Goal: Task Accomplishment & Management: Manage account settings

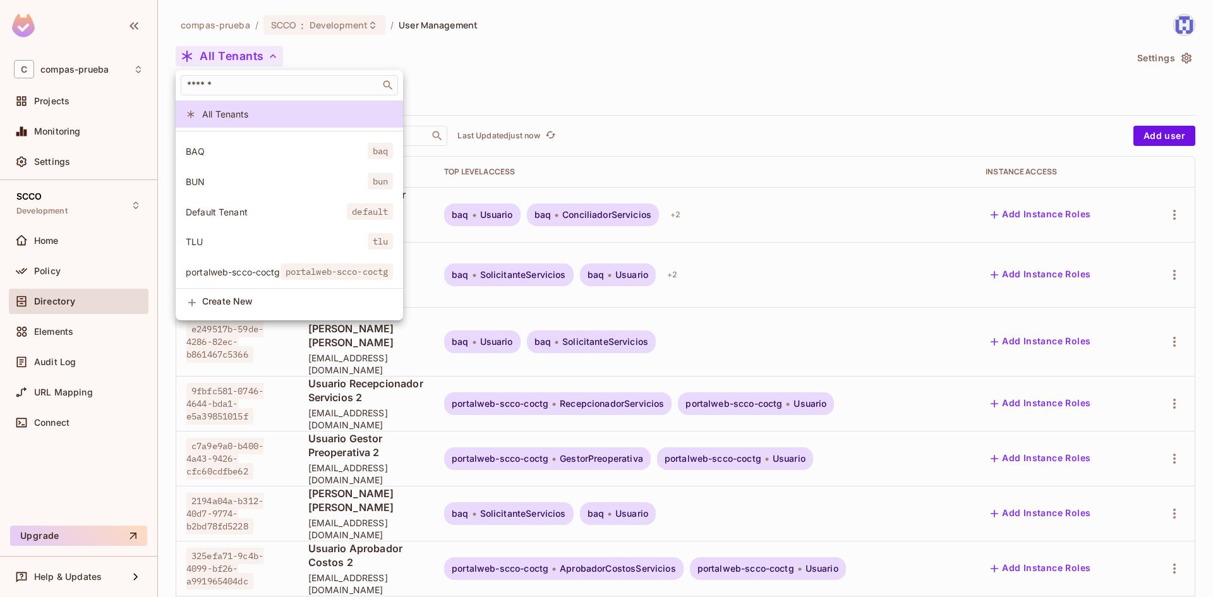
scroll to position [34, 0]
click at [231, 265] on span "portalweb-scco-coctg" at bounding box center [233, 271] width 95 height 12
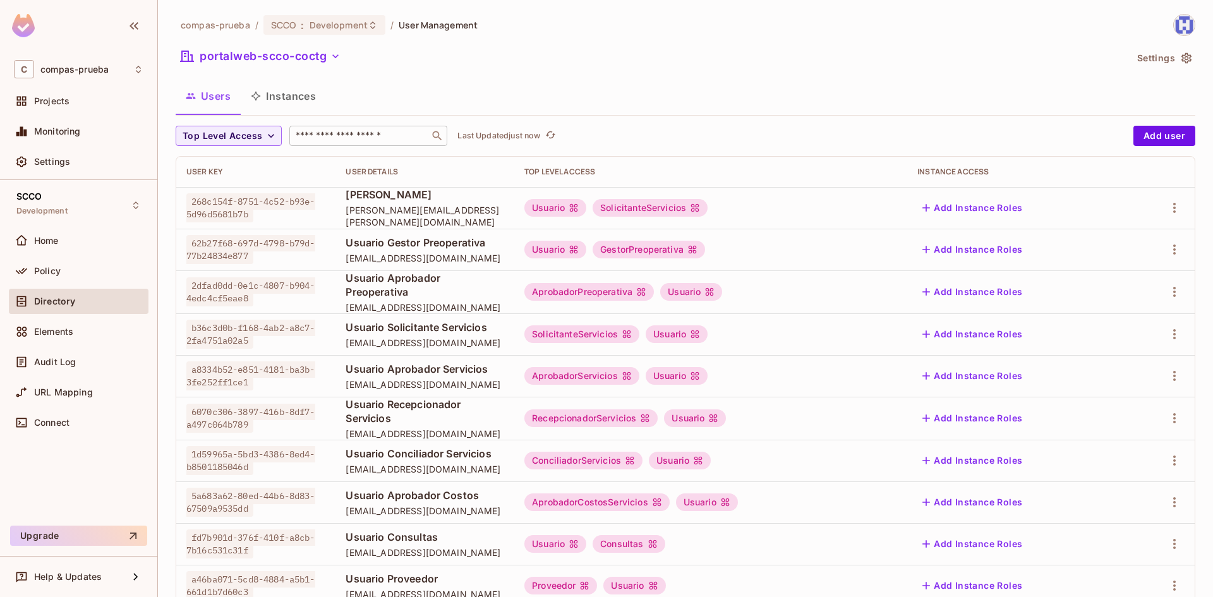
click at [382, 135] on input "text" at bounding box center [359, 136] width 133 height 13
type input "******"
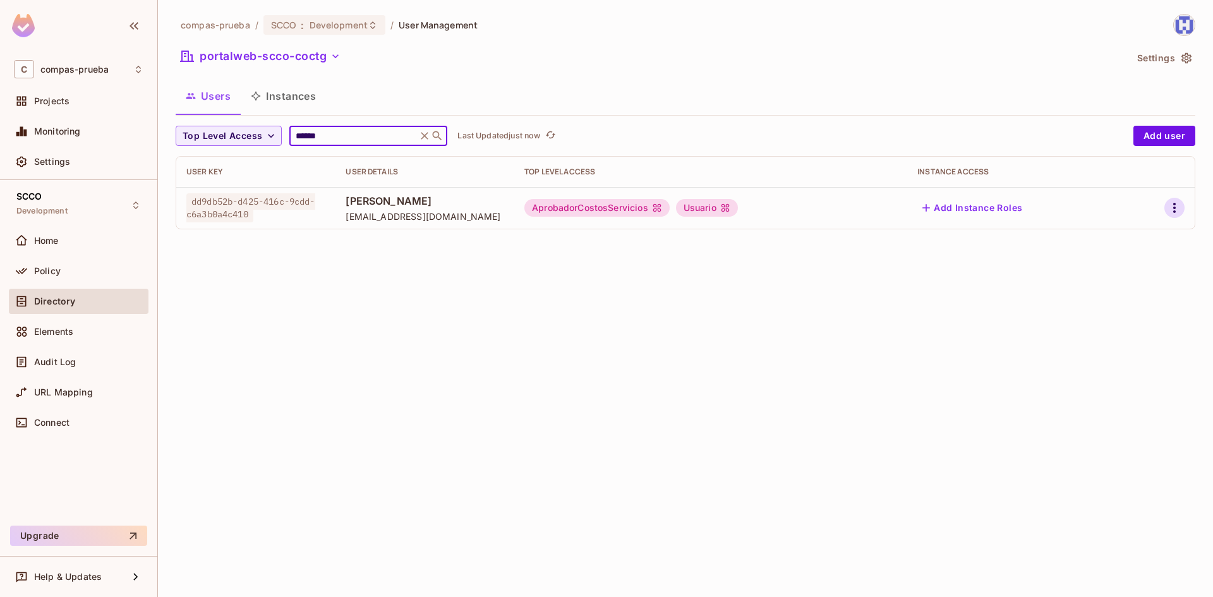
click at [1171, 206] on icon "button" at bounding box center [1174, 207] width 15 height 15
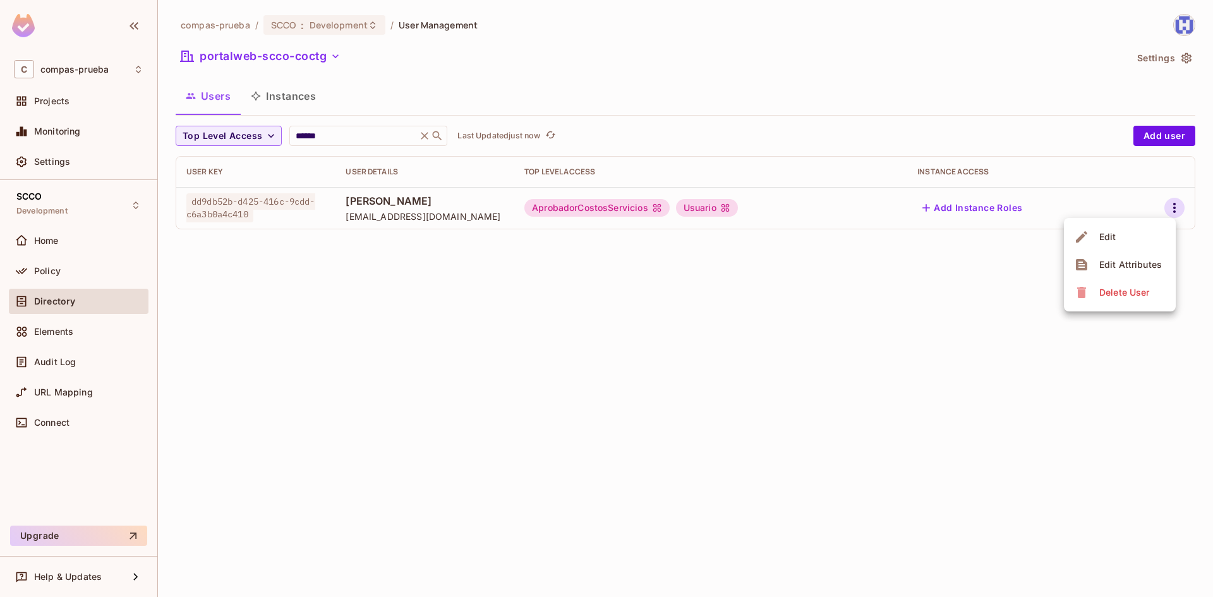
click at [1142, 238] on li "Edit" at bounding box center [1120, 237] width 112 height 28
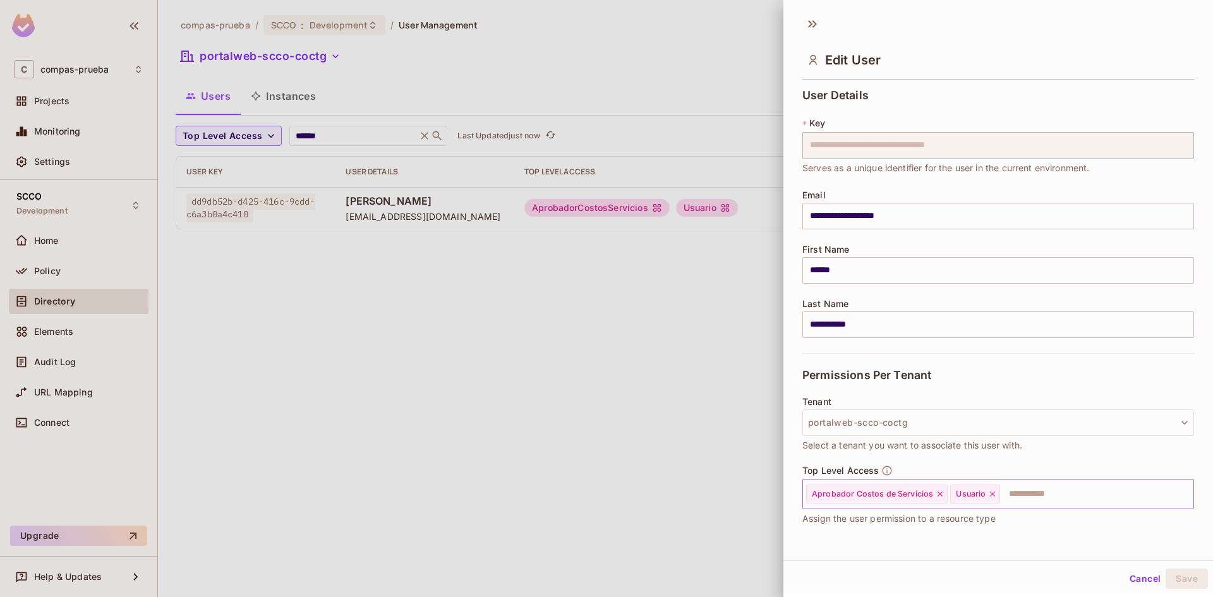
click at [1053, 502] on input "text" at bounding box center [1086, 494] width 168 height 25
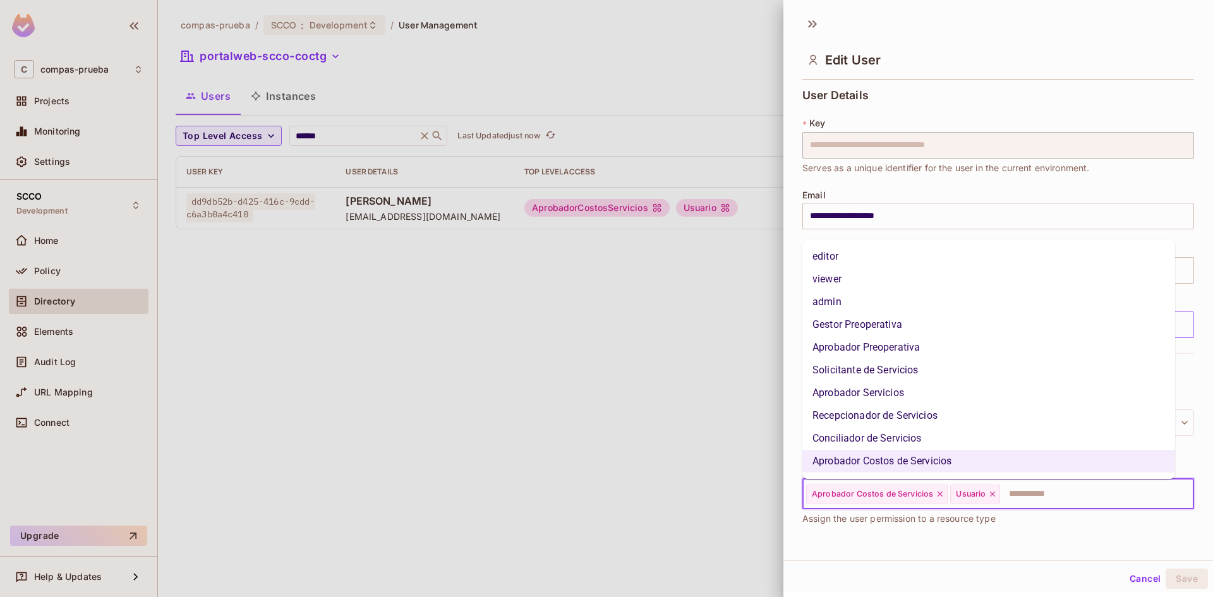
click at [916, 327] on li "Gestor Preoperativa" at bounding box center [989, 324] width 373 height 23
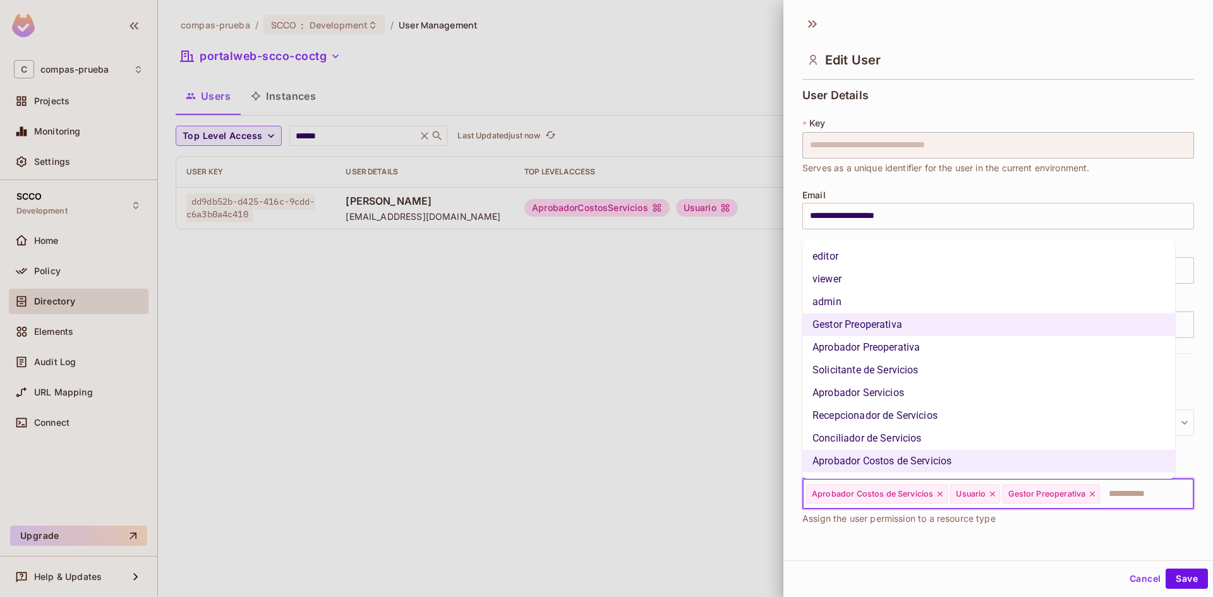
click at [1132, 494] on input "text" at bounding box center [1135, 494] width 68 height 25
click at [857, 344] on li "Aprobador Preoperativa" at bounding box center [989, 347] width 373 height 23
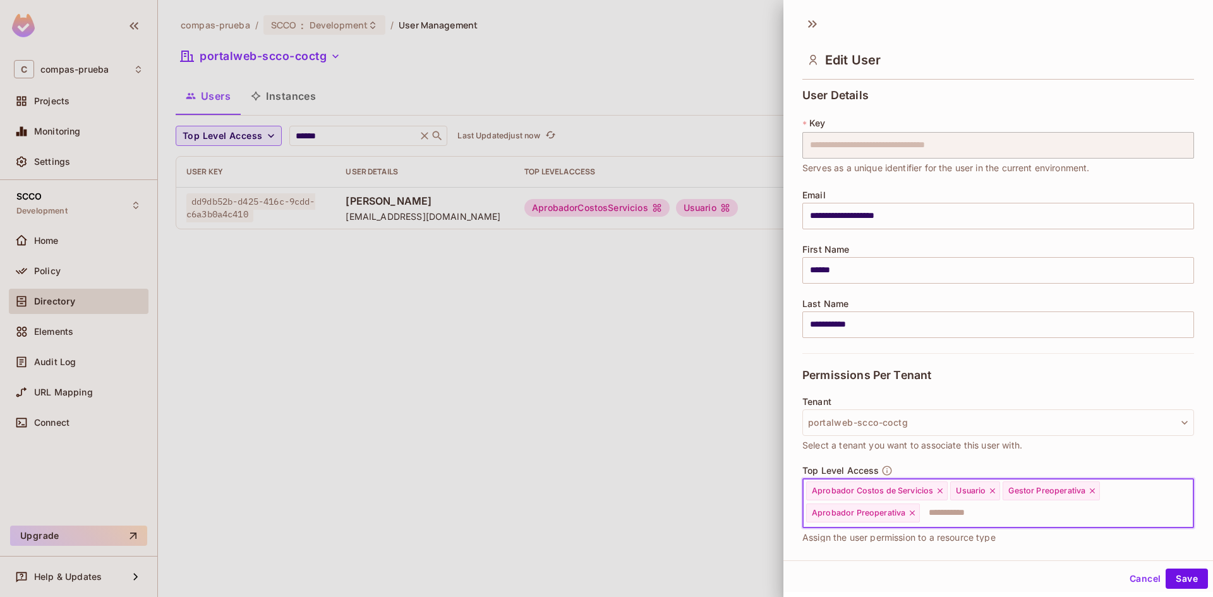
click at [1103, 514] on input "text" at bounding box center [1045, 512] width 248 height 25
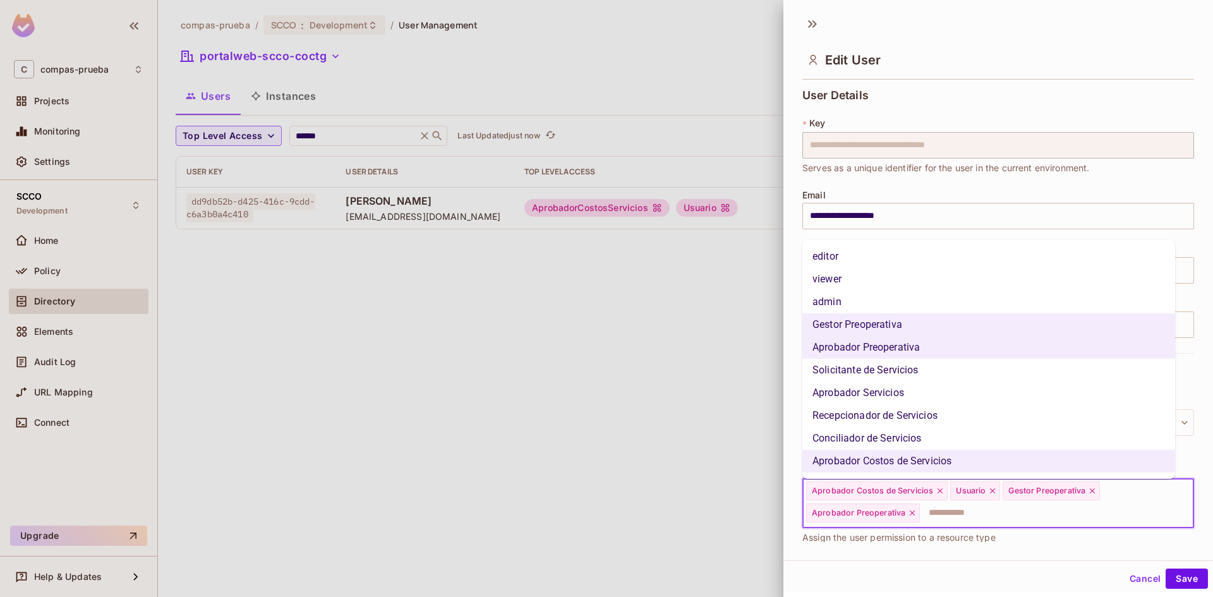
click at [870, 373] on li "Solicitante de Servicios" at bounding box center [989, 370] width 373 height 23
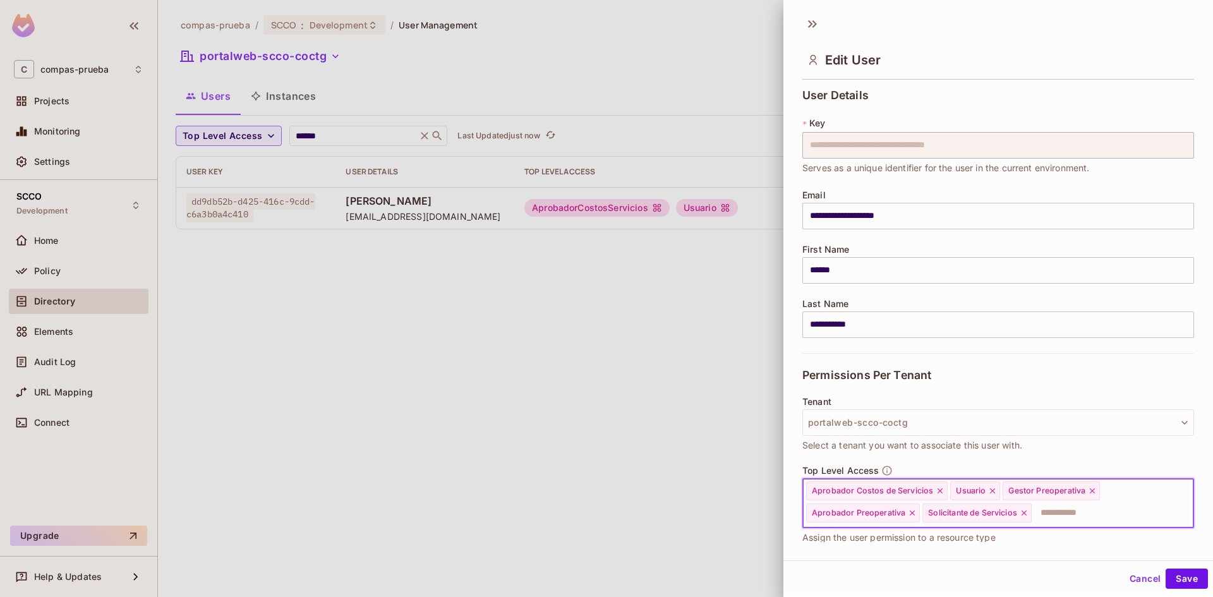
click at [1105, 520] on input "text" at bounding box center [1101, 512] width 136 height 25
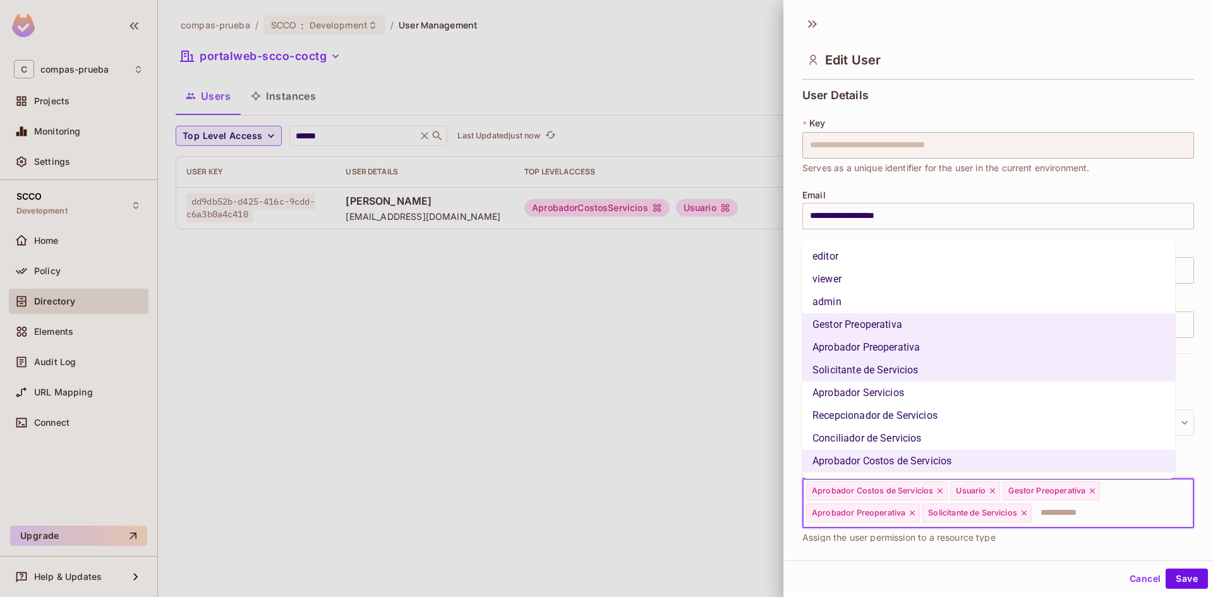
click at [910, 395] on li "Aprobador Servicios" at bounding box center [989, 393] width 373 height 23
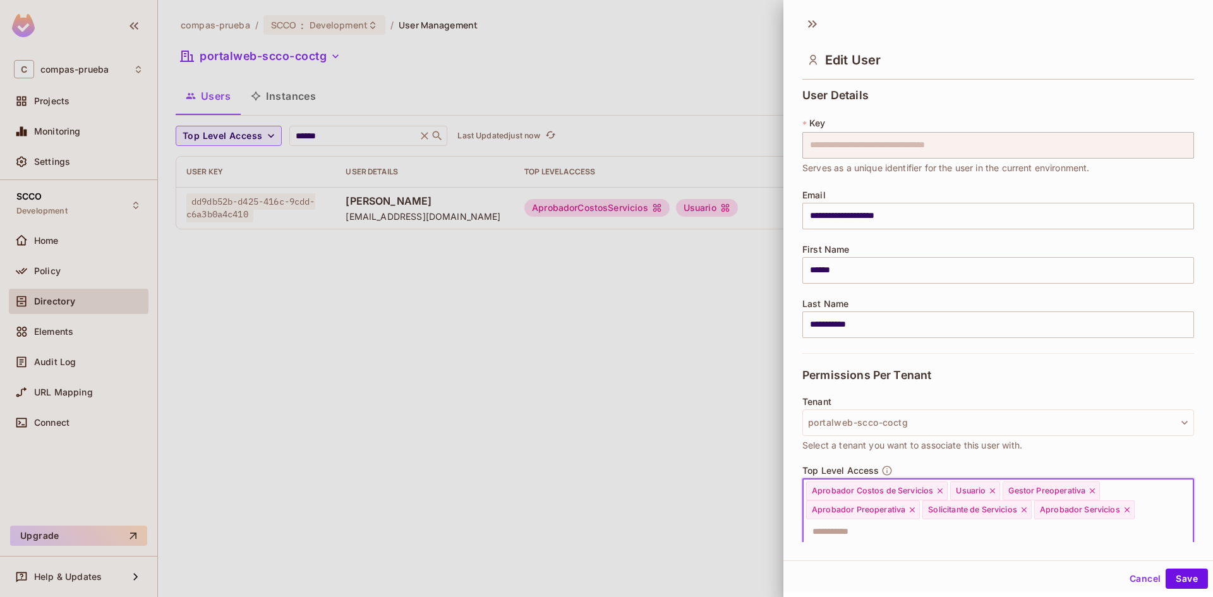
click at [1074, 538] on input "text" at bounding box center [987, 531] width 365 height 25
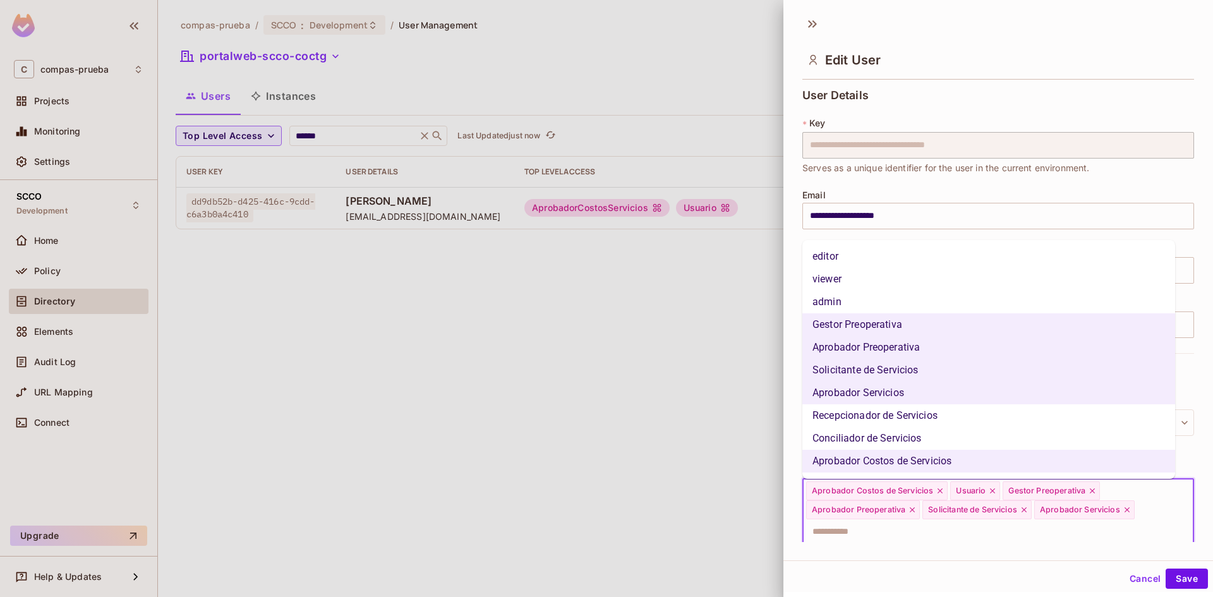
click at [886, 413] on li "Recepcionador de Servicios" at bounding box center [989, 415] width 373 height 23
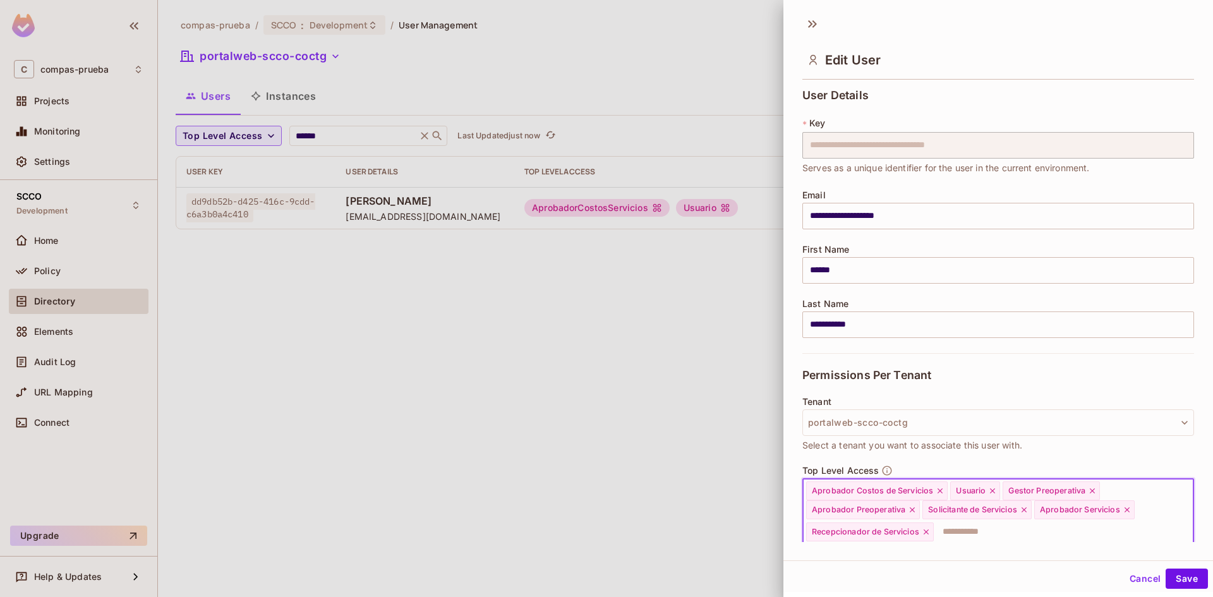
click at [995, 533] on input "text" at bounding box center [1052, 531] width 234 height 25
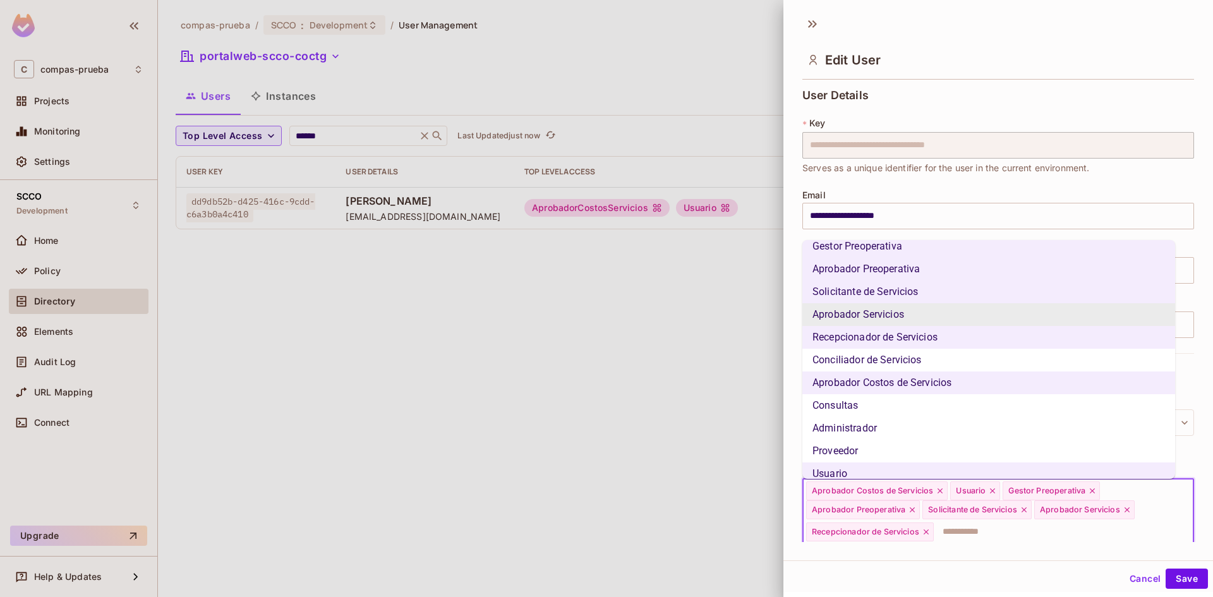
scroll to position [90, 0]
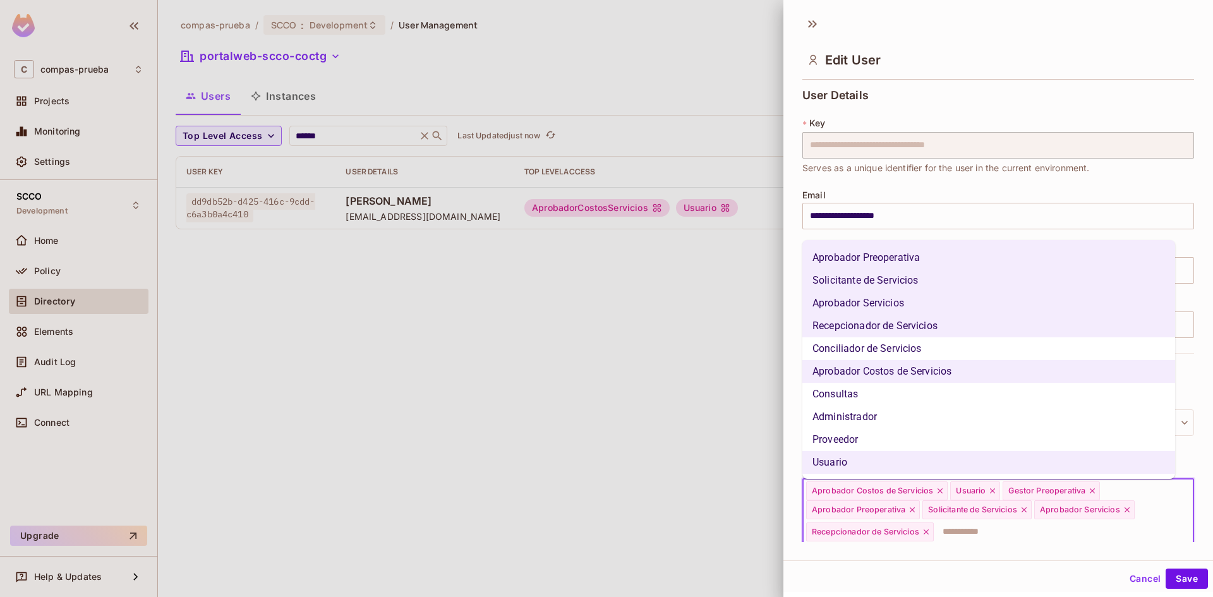
click at [915, 352] on li "Conciliador de Servicios" at bounding box center [989, 348] width 373 height 23
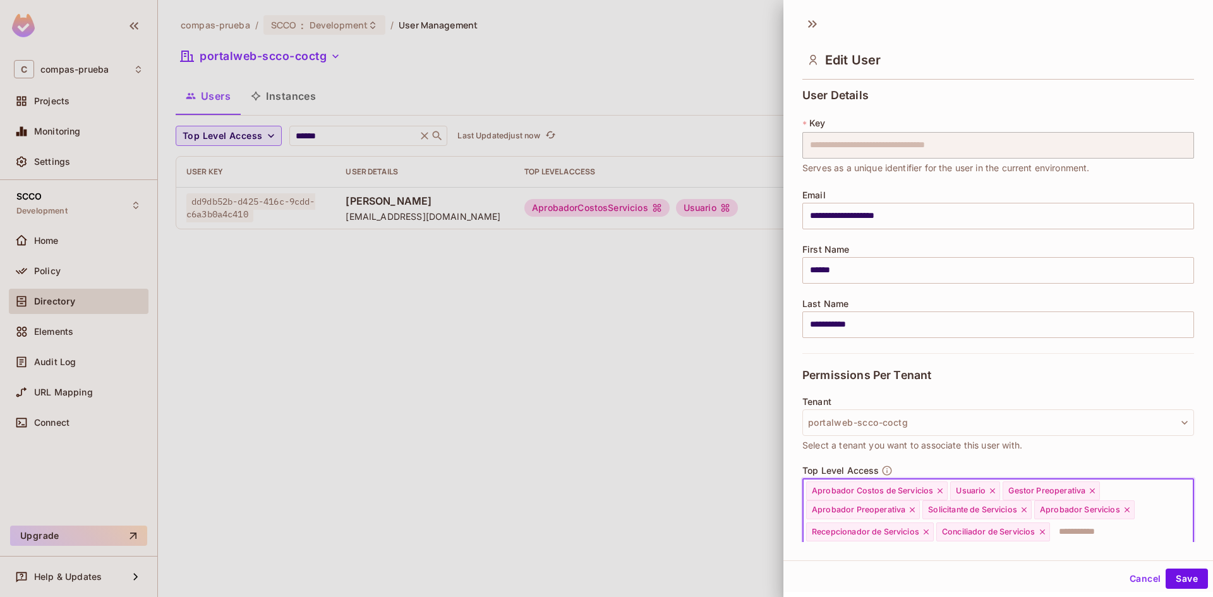
click at [1076, 537] on input "text" at bounding box center [1111, 531] width 118 height 25
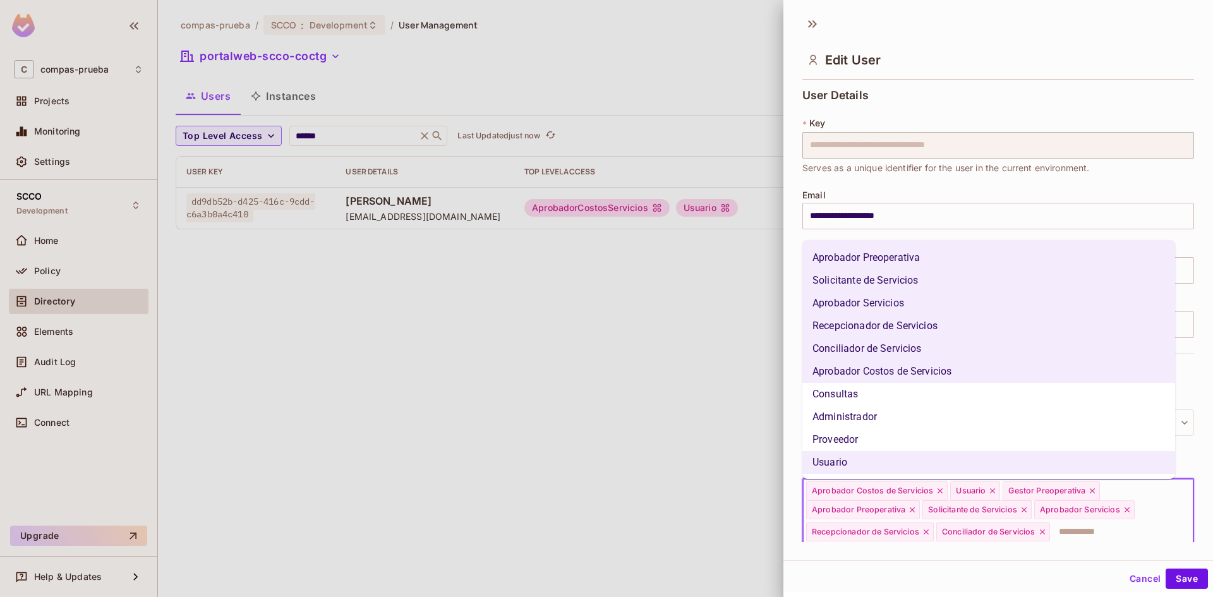
click at [895, 400] on li "Consultas" at bounding box center [989, 394] width 373 height 23
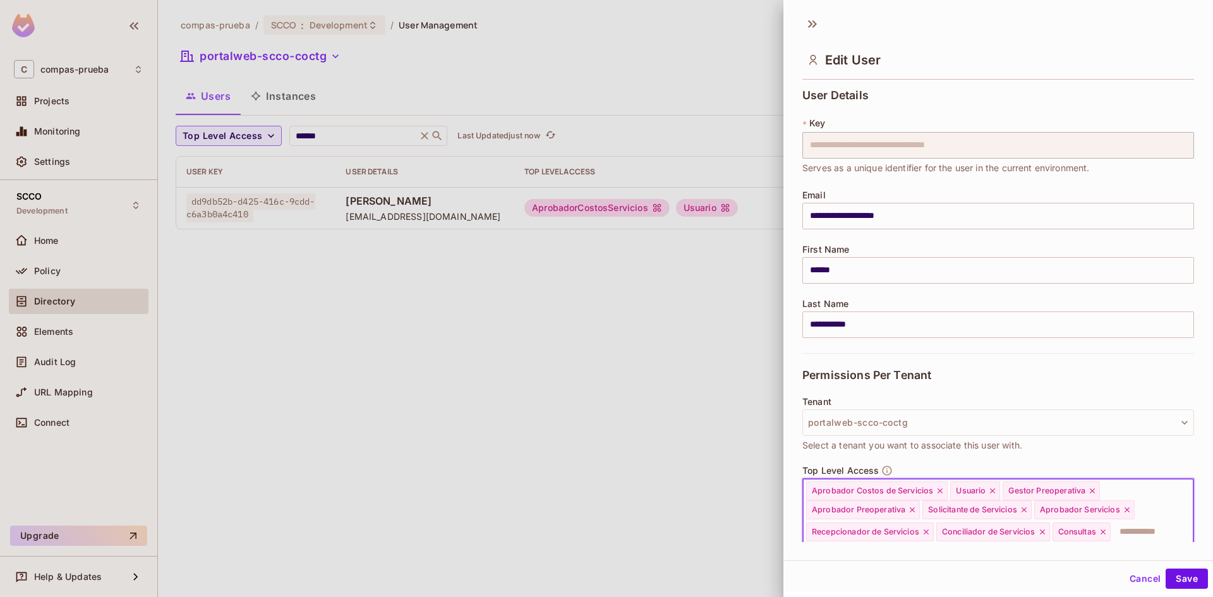
click at [1135, 537] on input "text" at bounding box center [1141, 531] width 58 height 25
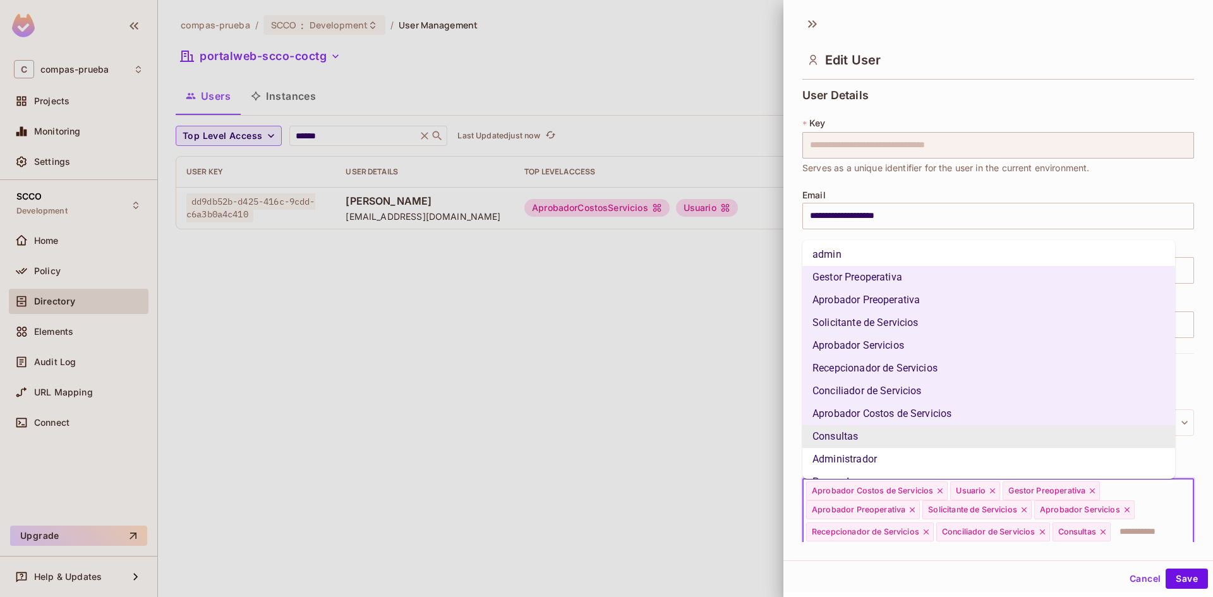
scroll to position [0, 0]
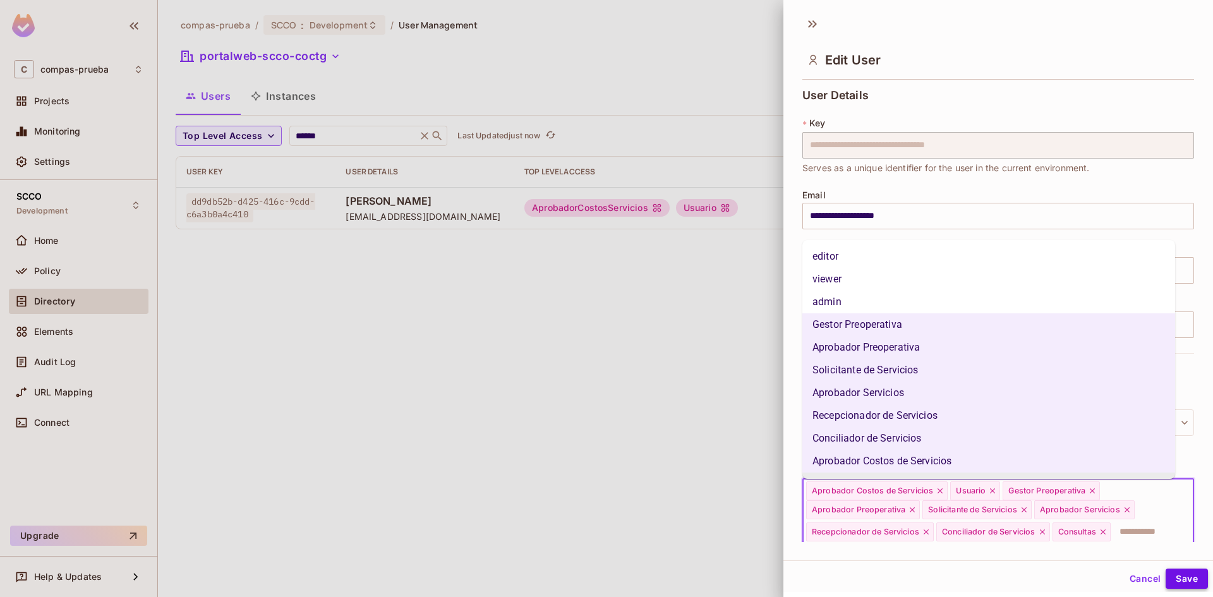
click at [1189, 578] on button "Save" at bounding box center [1187, 579] width 42 height 20
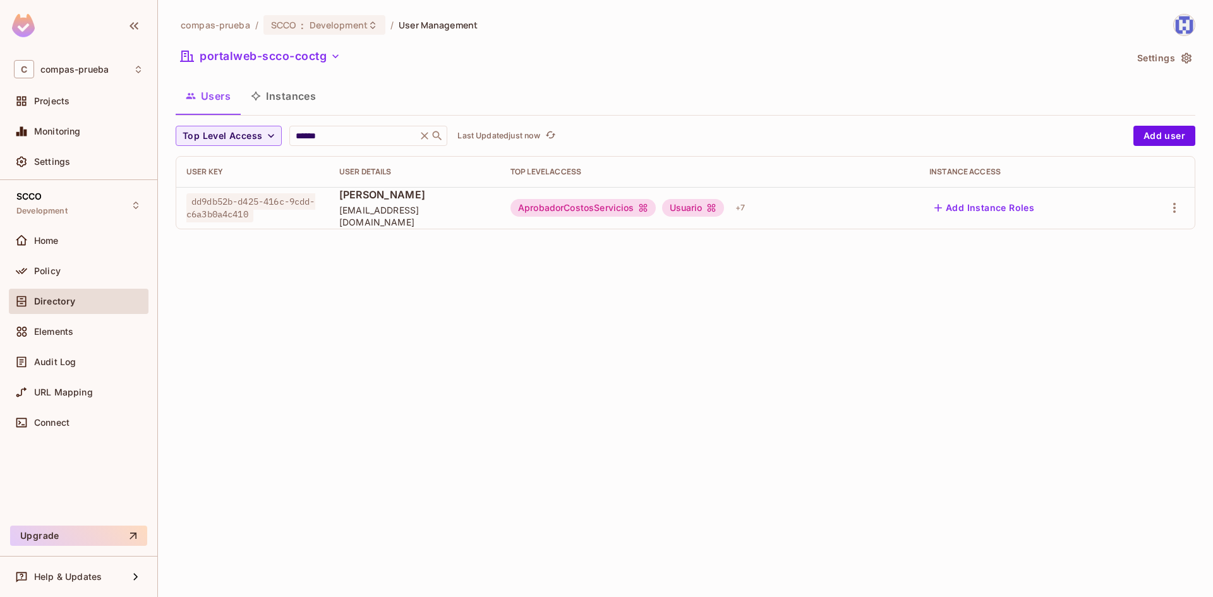
click at [610, 318] on div "compas-prueba / SCCO : Development / User Management portalweb-scco-coctg Setti…" at bounding box center [685, 298] width 1055 height 597
click at [784, 310] on div "compas-prueba / SCCO : Development / User Management portalweb-scco-coctg Setti…" at bounding box center [685, 298] width 1055 height 597
click at [1173, 208] on icon "button" at bounding box center [1174, 207] width 15 height 15
click at [797, 275] on div at bounding box center [606, 298] width 1213 height 597
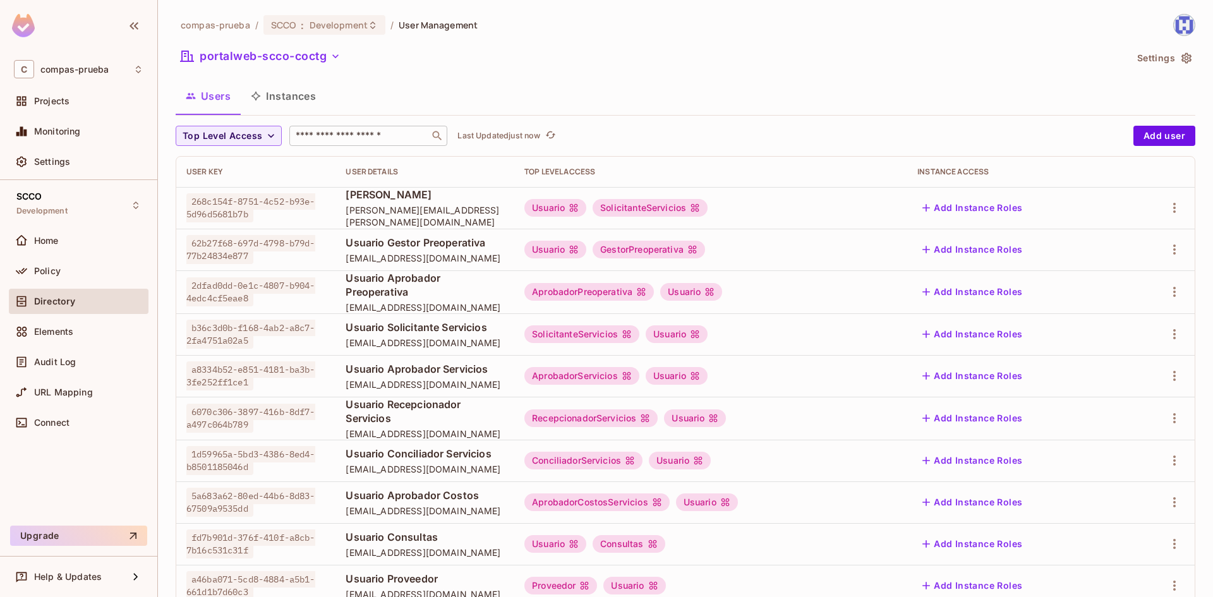
click at [345, 128] on div "​" at bounding box center [368, 136] width 158 height 20
type input "******"
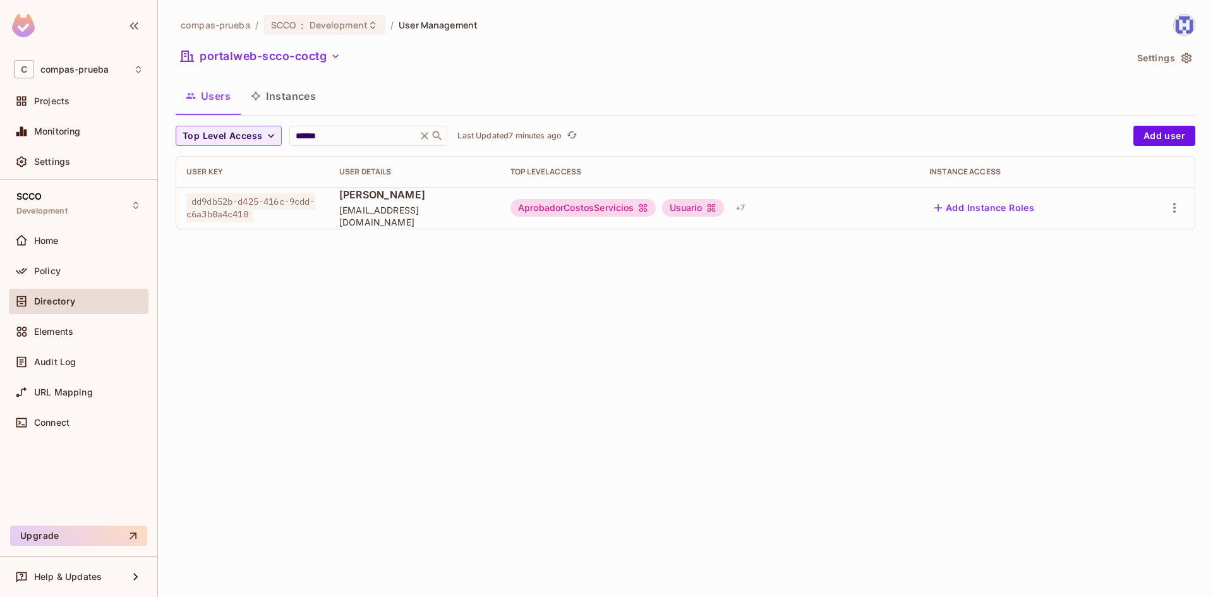
drag, startPoint x: 694, startPoint y: 301, endPoint x: 701, endPoint y: 281, distance: 21.8
click at [694, 301] on div "compas-prueba / SCCO : Development / User Management portalweb-scco-coctg Setti…" at bounding box center [685, 298] width 1055 height 597
